Goal: Task Accomplishment & Management: Manage account settings

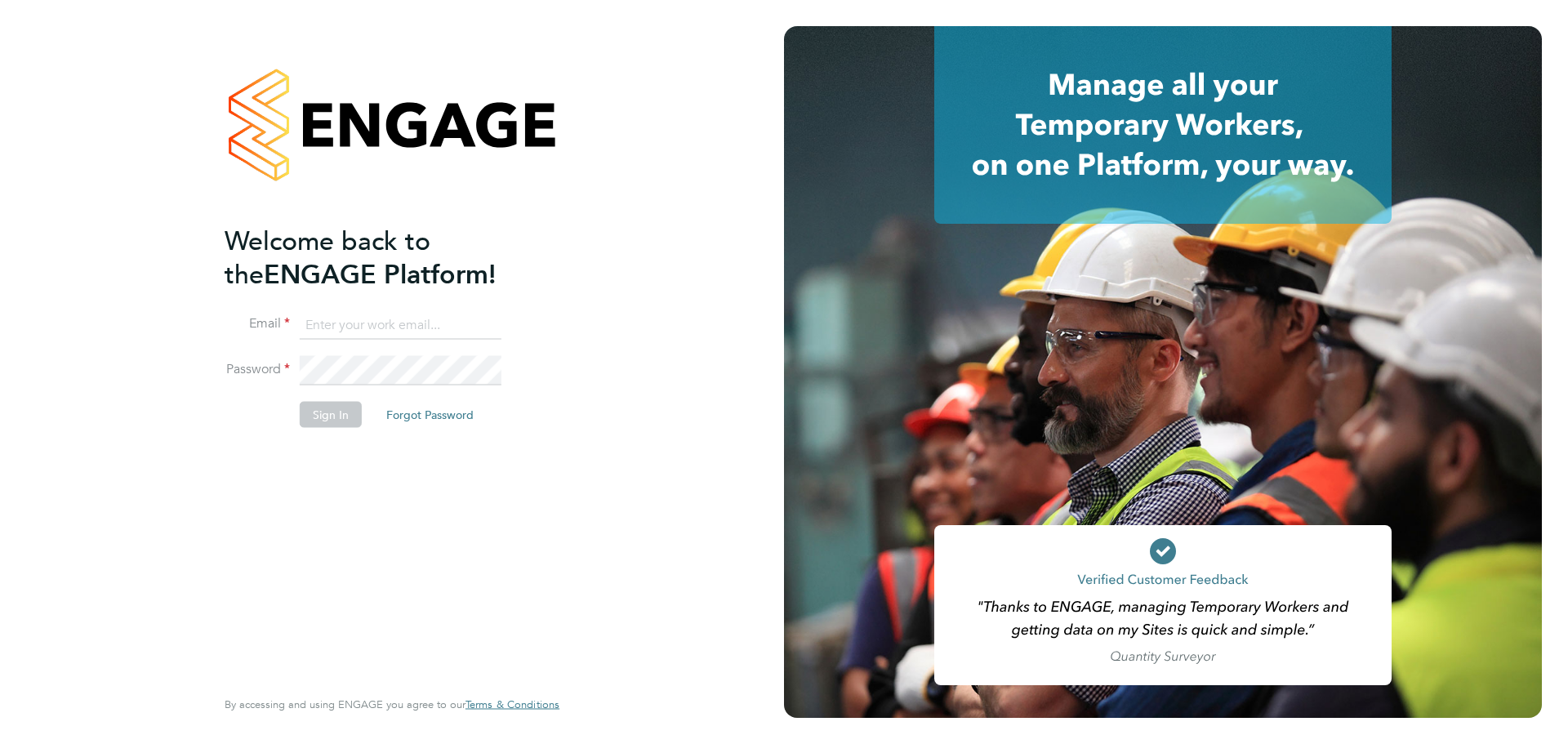
click at [325, 305] on ng-template "Welcome back to the ENGAGE Platform! Email Password Sign In Forgot Password" at bounding box center [384, 334] width 319 height 221
click at [329, 323] on input at bounding box center [400, 324] width 202 height 29
paste input "contractorqueries@michaelpage.com"
type input "contractorqueries@michaelpage.com"
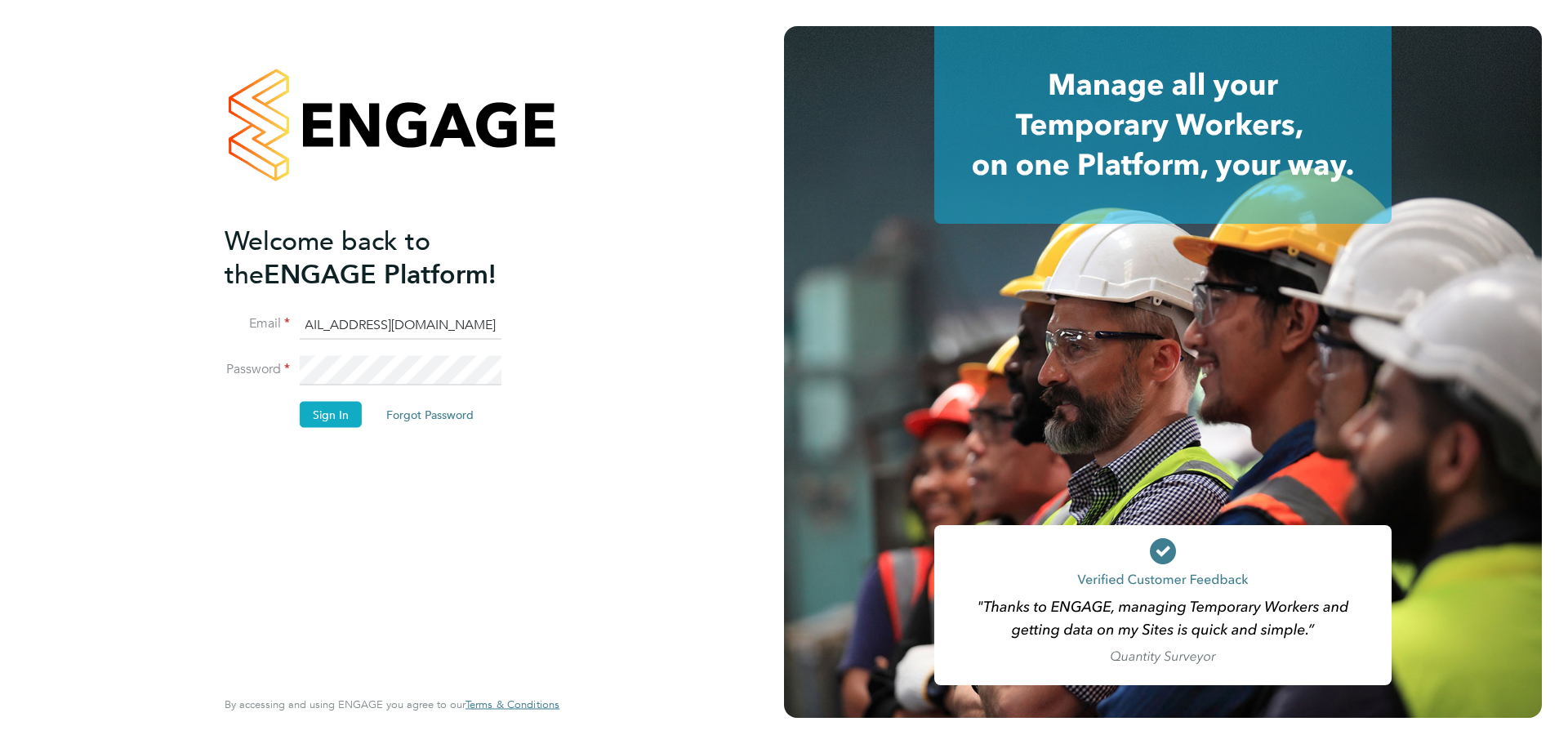
scroll to position [0, 0]
click at [309, 417] on button "Sign In" at bounding box center [330, 414] width 62 height 26
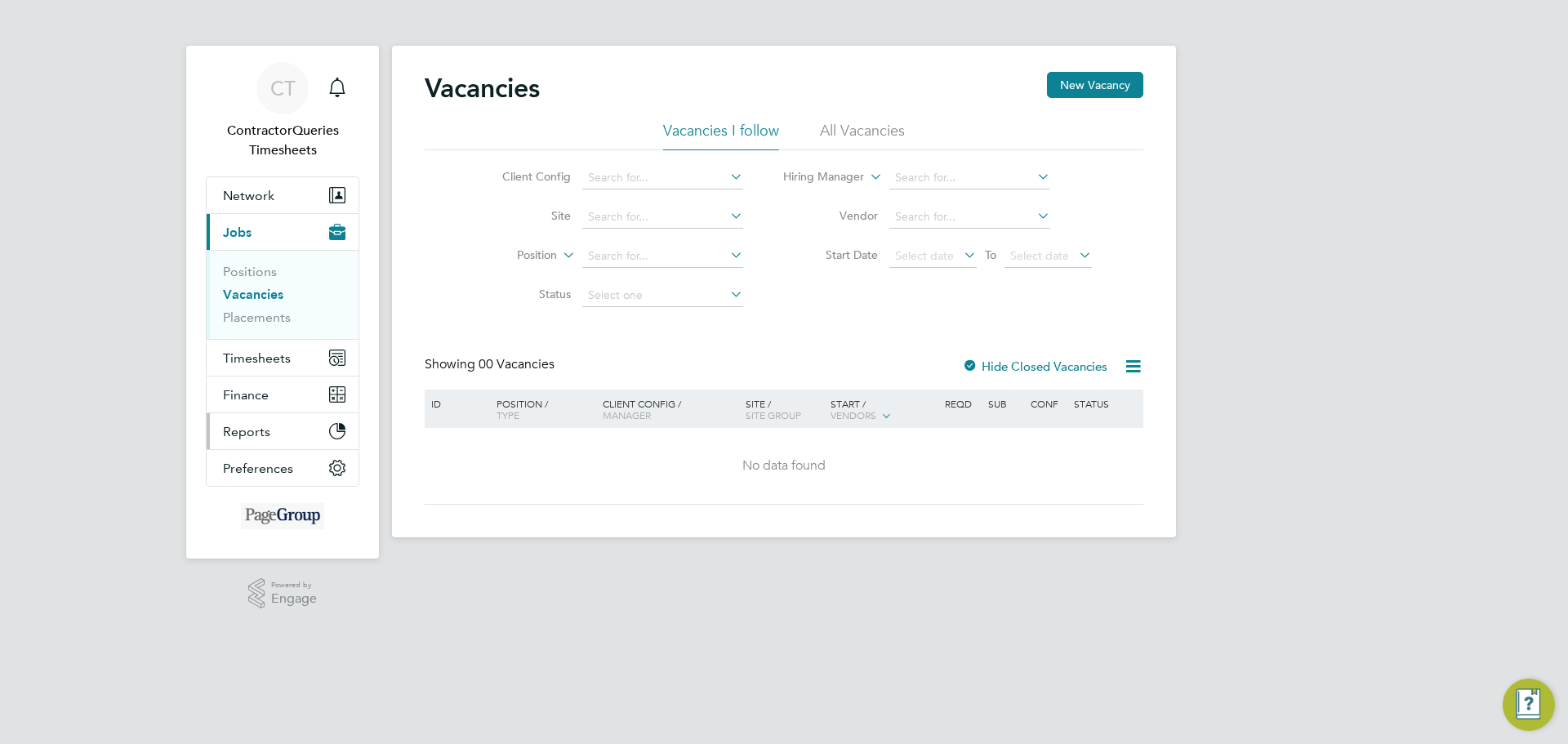
click at [242, 428] on span "Reports" at bounding box center [246, 431] width 47 height 16
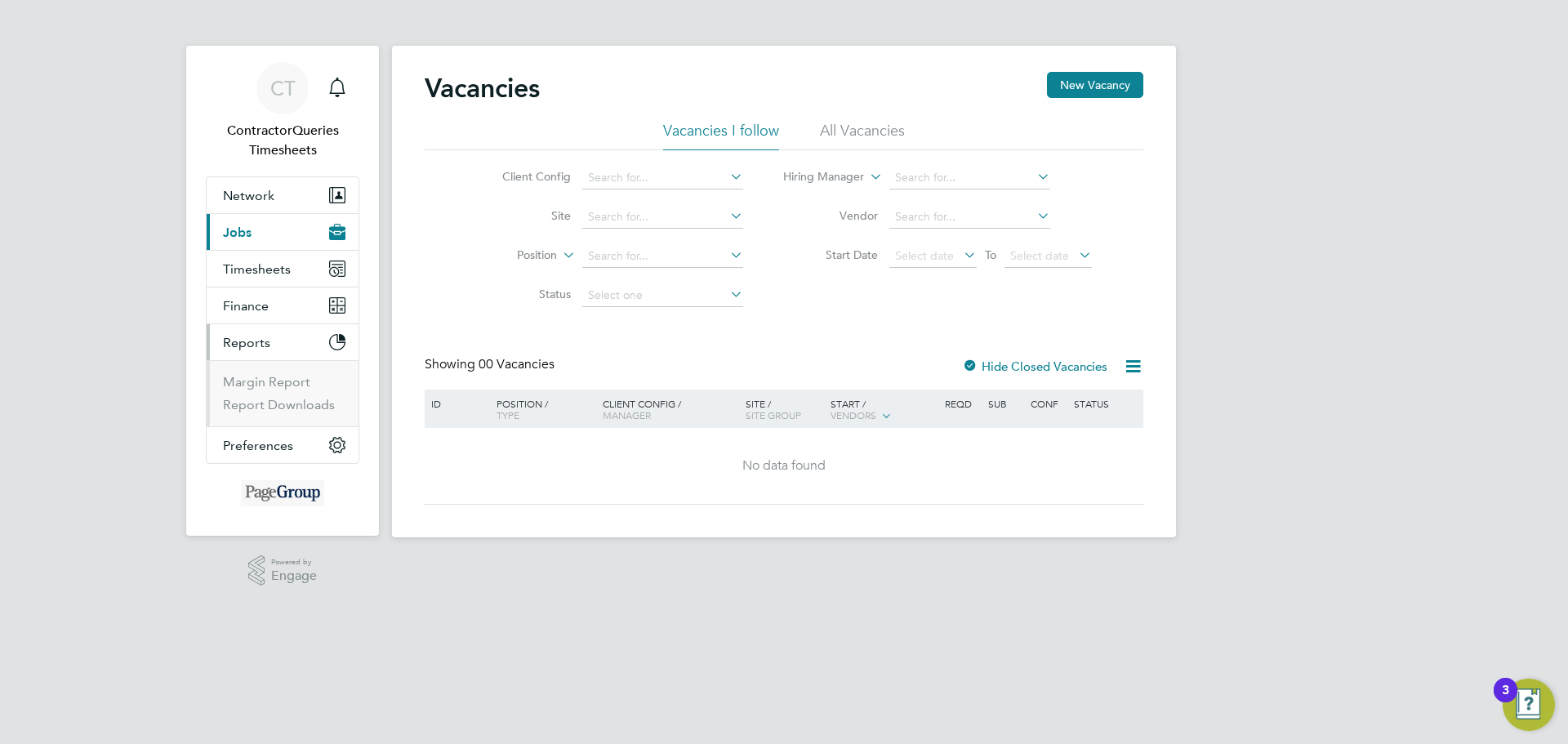
click at [241, 339] on span "Reports" at bounding box center [246, 343] width 47 height 16
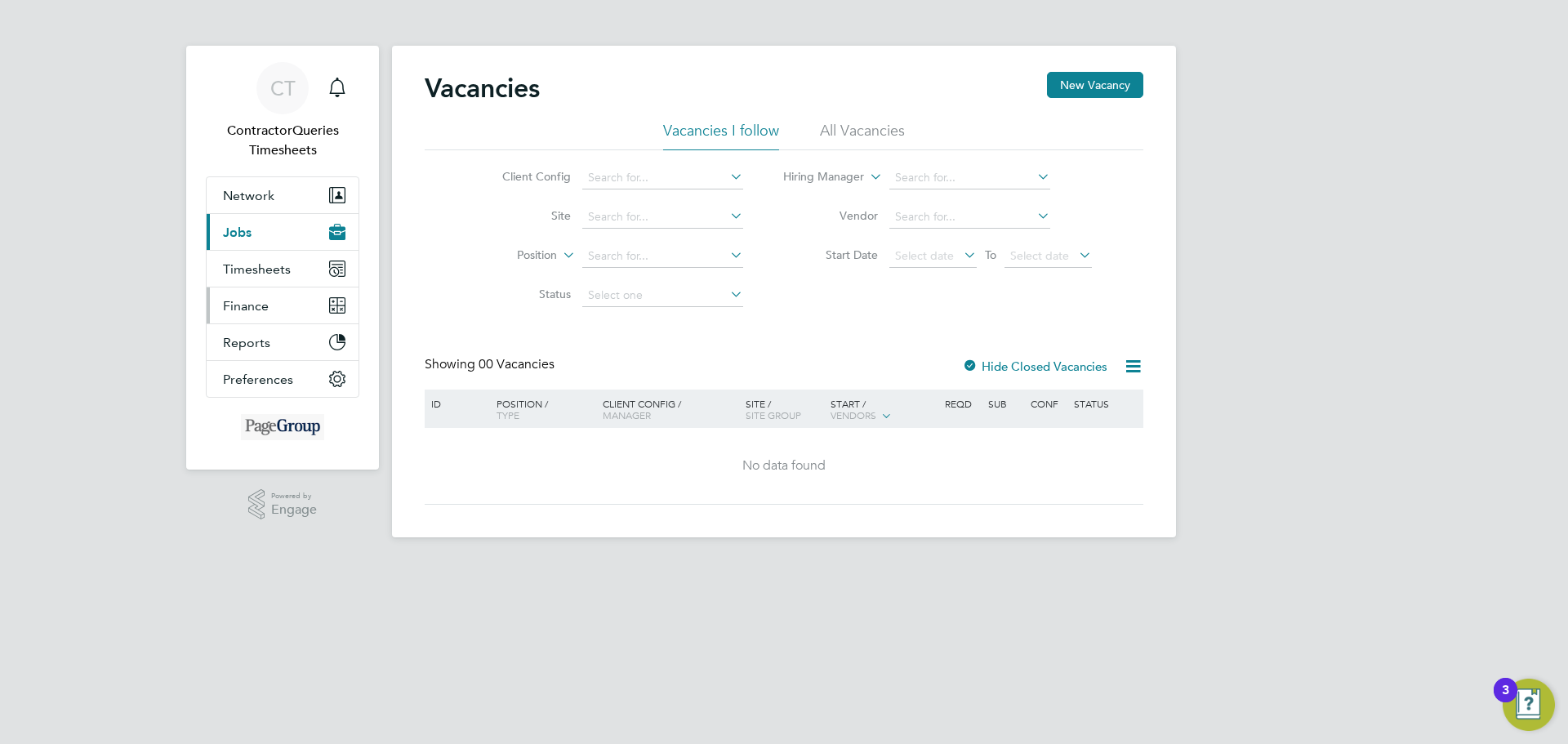
click at [231, 296] on button "Finance" at bounding box center [282, 304] width 152 height 36
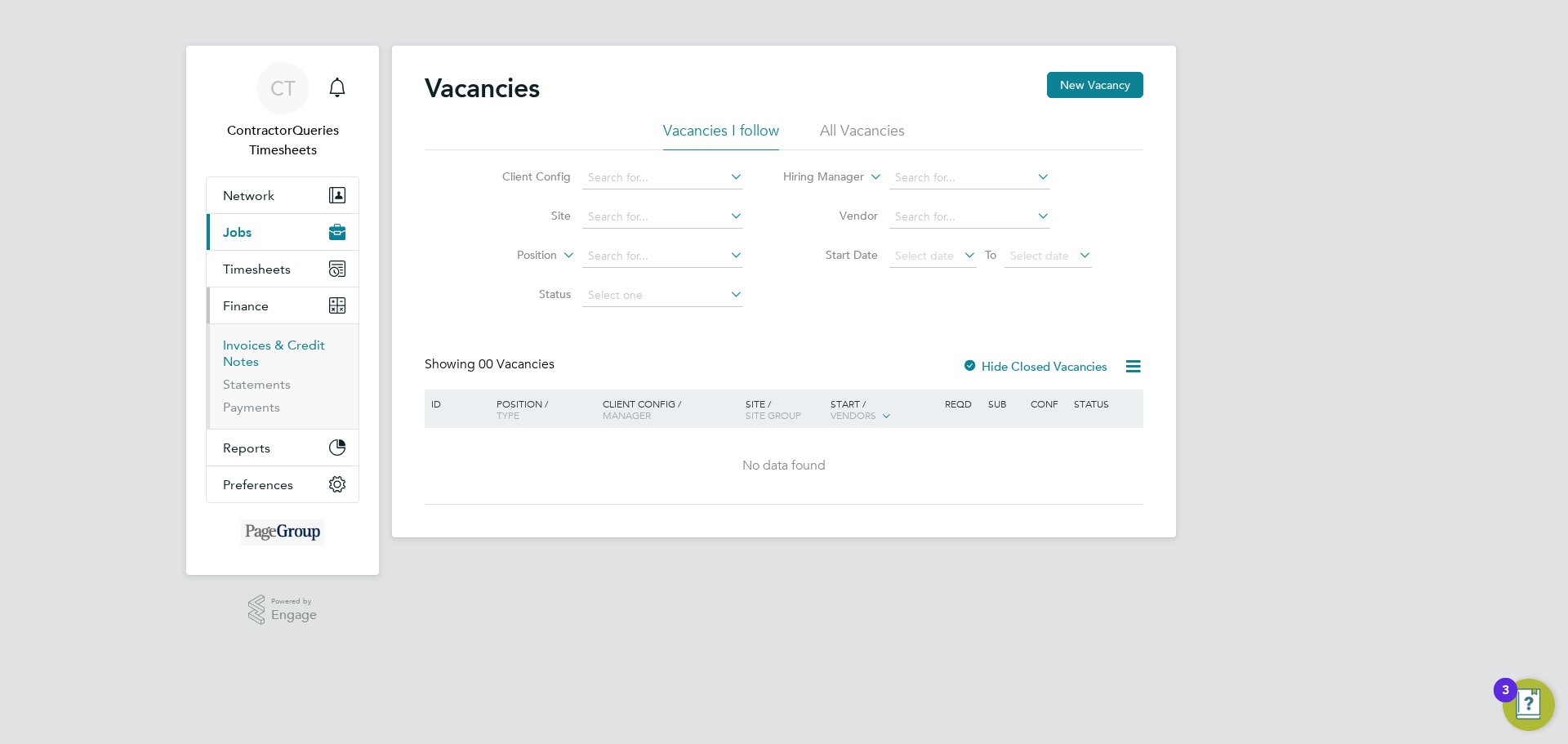
click at [249, 348] on link "Invoices & Credit Notes" at bounding box center [274, 353] width 102 height 32
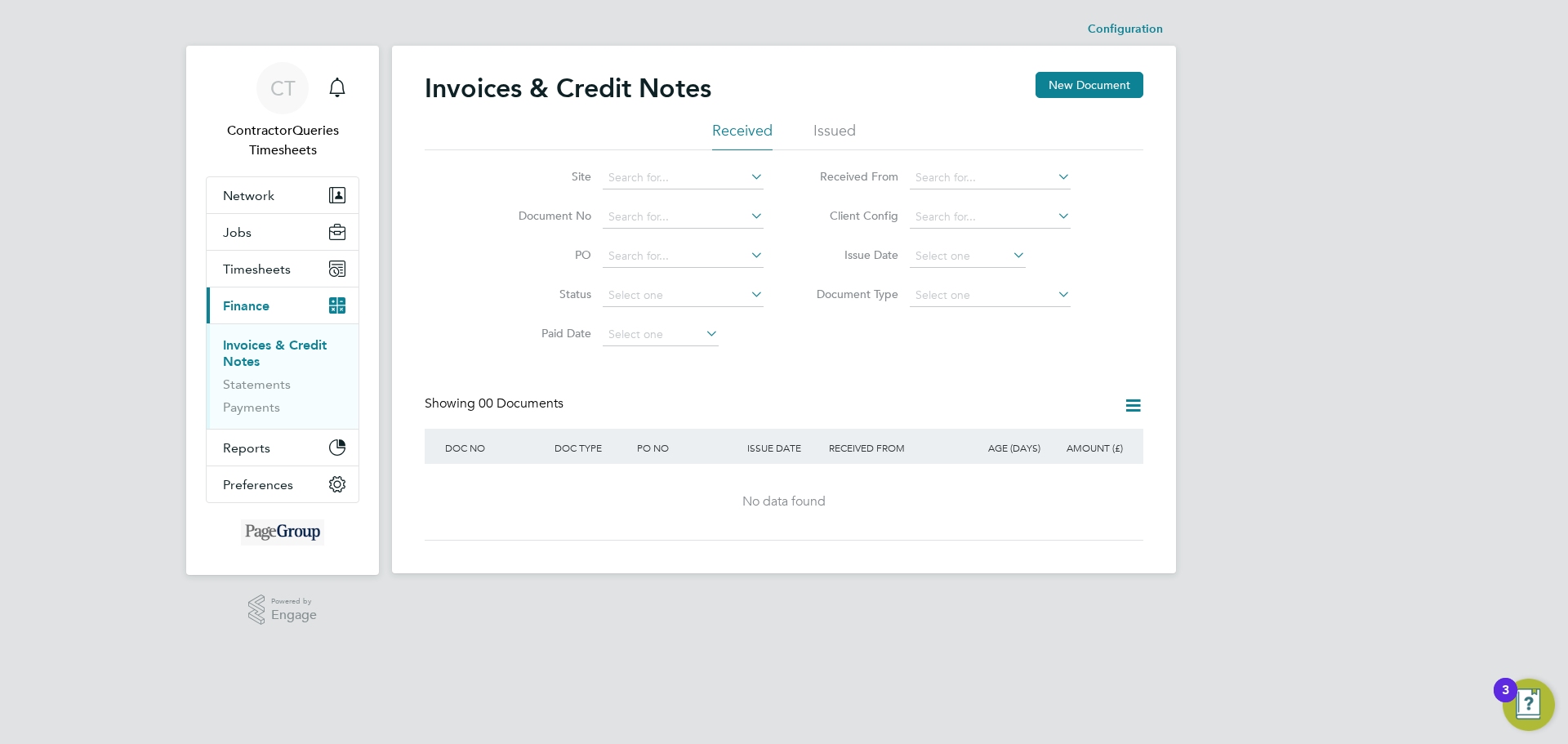
click at [831, 129] on li "Issued" at bounding box center [834, 135] width 42 height 29
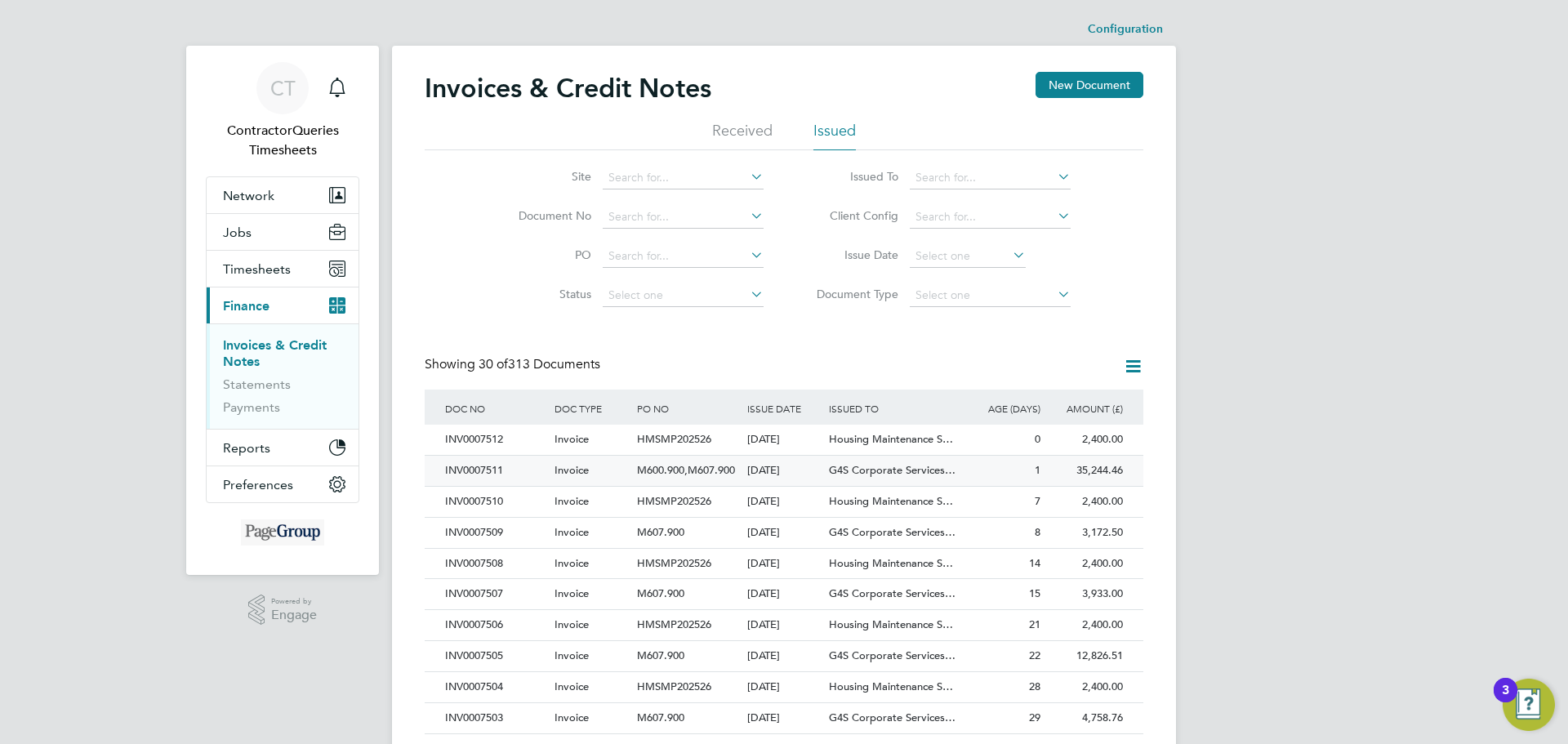
click at [451, 467] on div "INV0007511" at bounding box center [496, 470] width 110 height 30
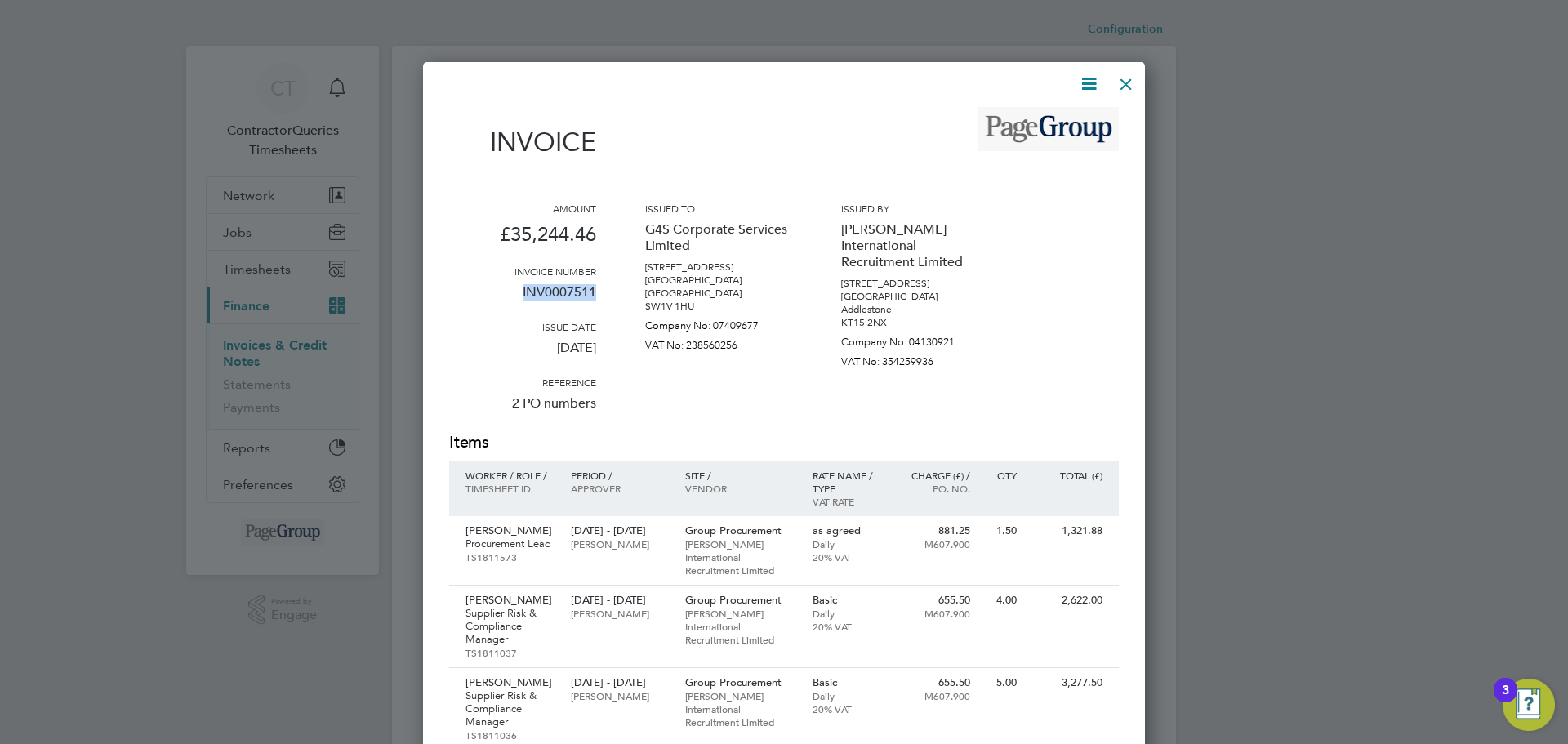
drag, startPoint x: 597, startPoint y: 289, endPoint x: 511, endPoint y: 305, distance: 87.5
click at [511, 305] on div "Amount £35,244.46 Invoice number INV0007511 Issue date [DATE] Reference 2 PO nu…" at bounding box center [783, 316] width 670 height 230
copy p "INV0007511"
click at [1123, 85] on div at bounding box center [1126, 80] width 29 height 29
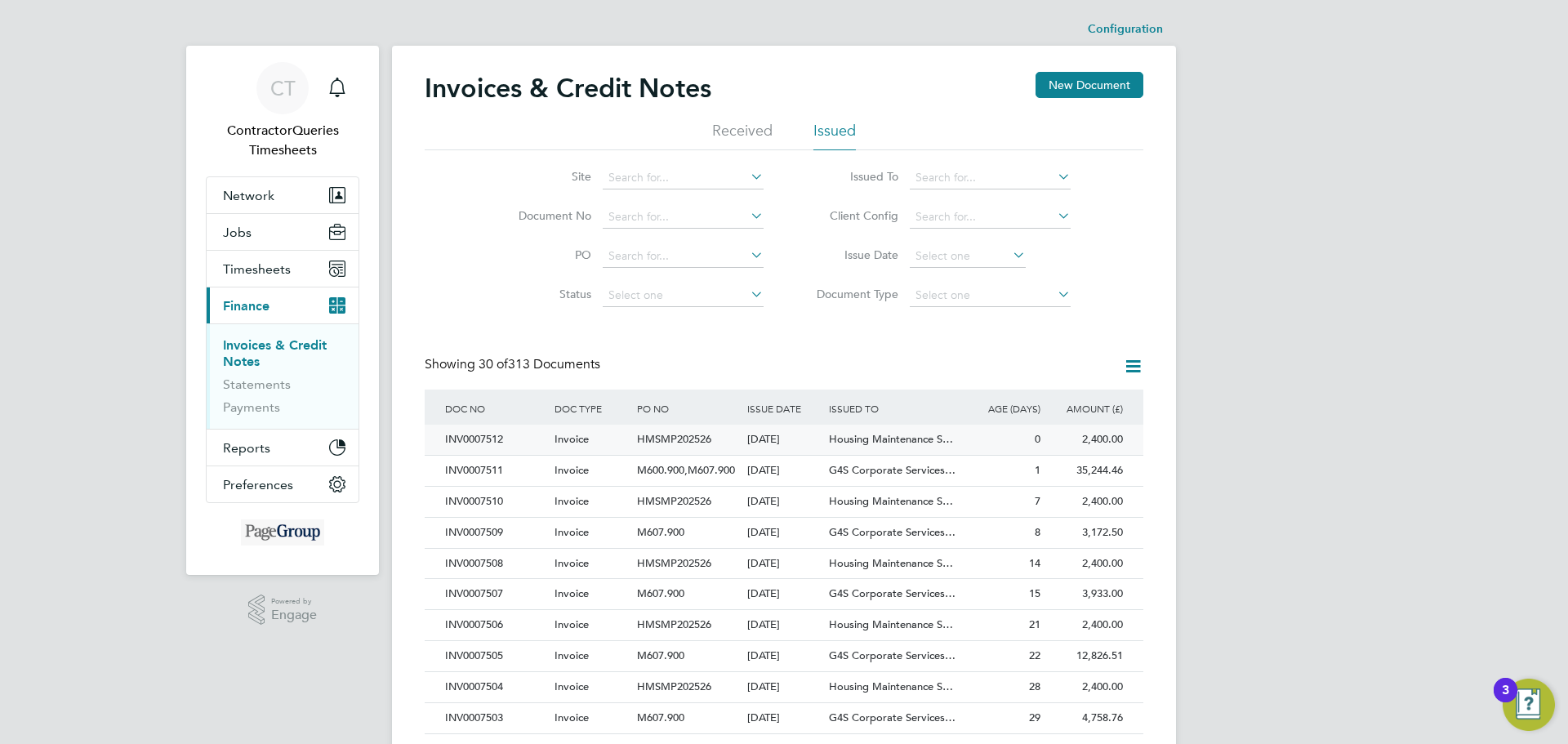
click at [491, 440] on div "INV0007512" at bounding box center [496, 440] width 110 height 30
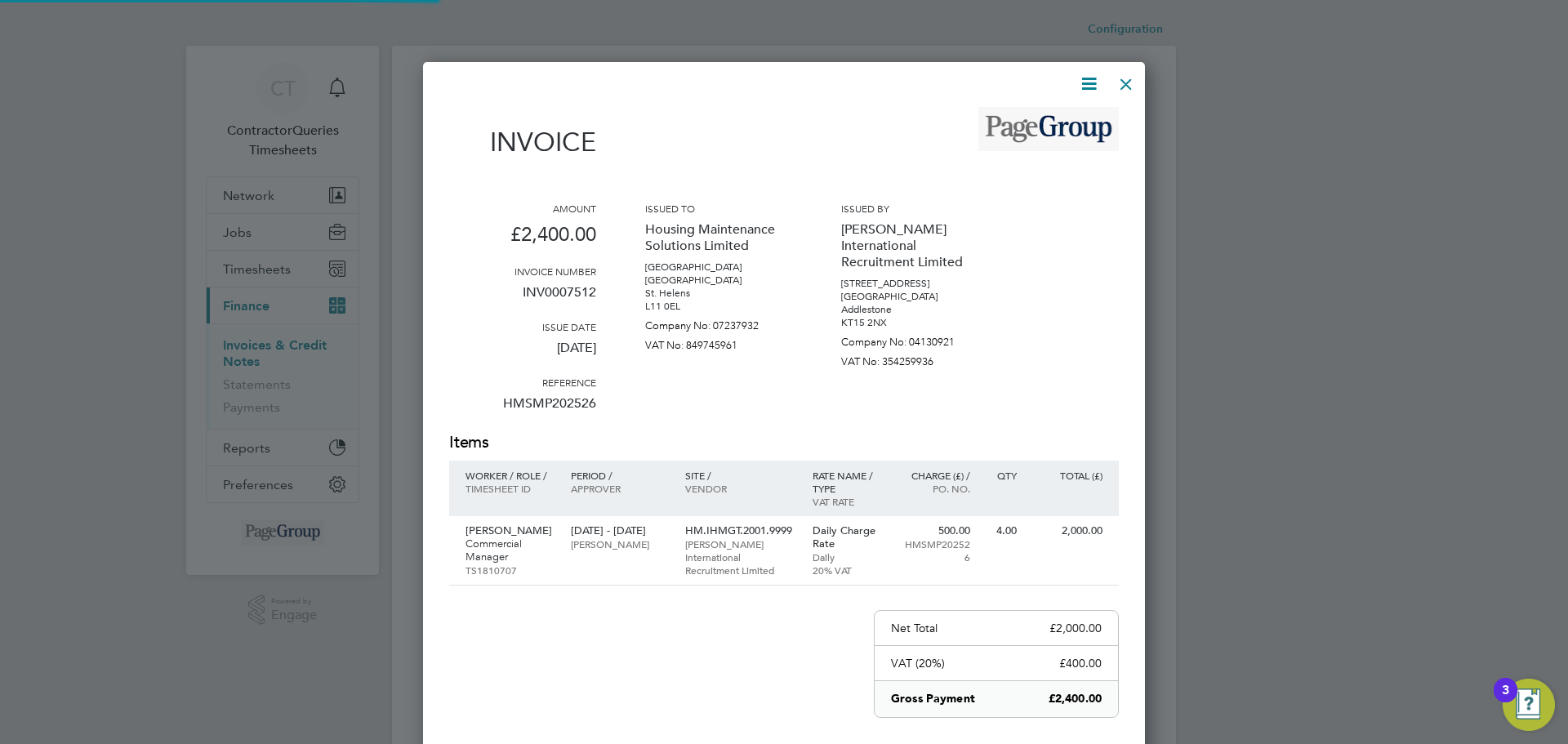
scroll to position [878, 723]
drag, startPoint x: 597, startPoint y: 287, endPoint x: 521, endPoint y: 304, distance: 77.9
click at [521, 304] on div "Amount £2,400.00 Invoice number INV0007512 Issue date [DATE] Reference HMSMP202…" at bounding box center [783, 316] width 670 height 230
copy p "INV0007512"
click at [83, 266] on div at bounding box center [784, 372] width 1568 height 744
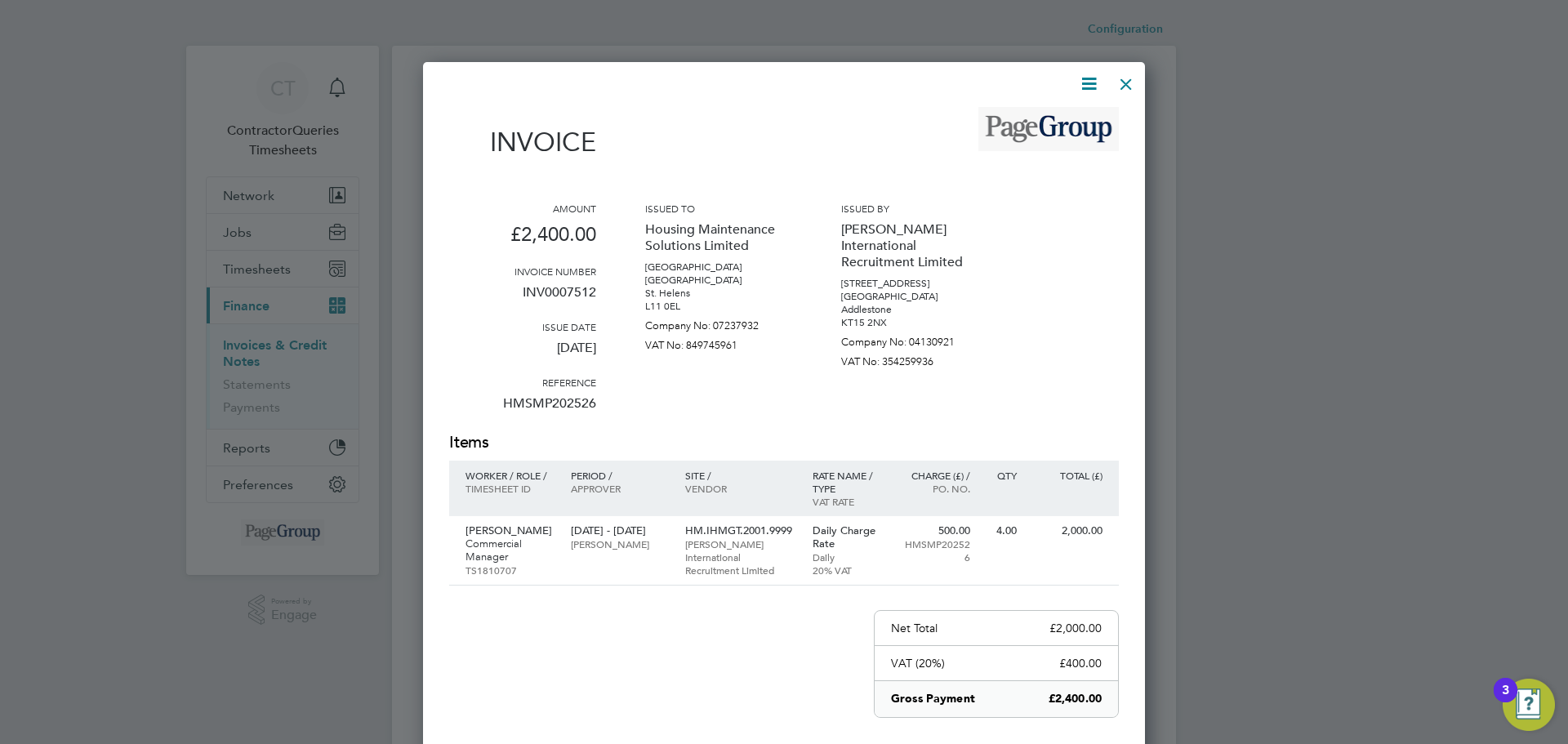
click at [41, 510] on div at bounding box center [784, 372] width 1568 height 744
click at [1062, 418] on div "Amount £2,400.00 Invoice number INV0007512 Issue date [DATE] Reference HMSMP202…" at bounding box center [783, 316] width 670 height 230
click at [733, 691] on div "Invoice Amount £2,400.00 Invoice number INV0007512 Issue date [DATE] Reference …" at bounding box center [783, 479] width 670 height 744
click at [577, 704] on div "Invoice Amount £2,400.00 Invoice number INV0007512 Issue date [DATE] Reference …" at bounding box center [783, 479] width 670 height 744
